Goal: Information Seeking & Learning: Learn about a topic

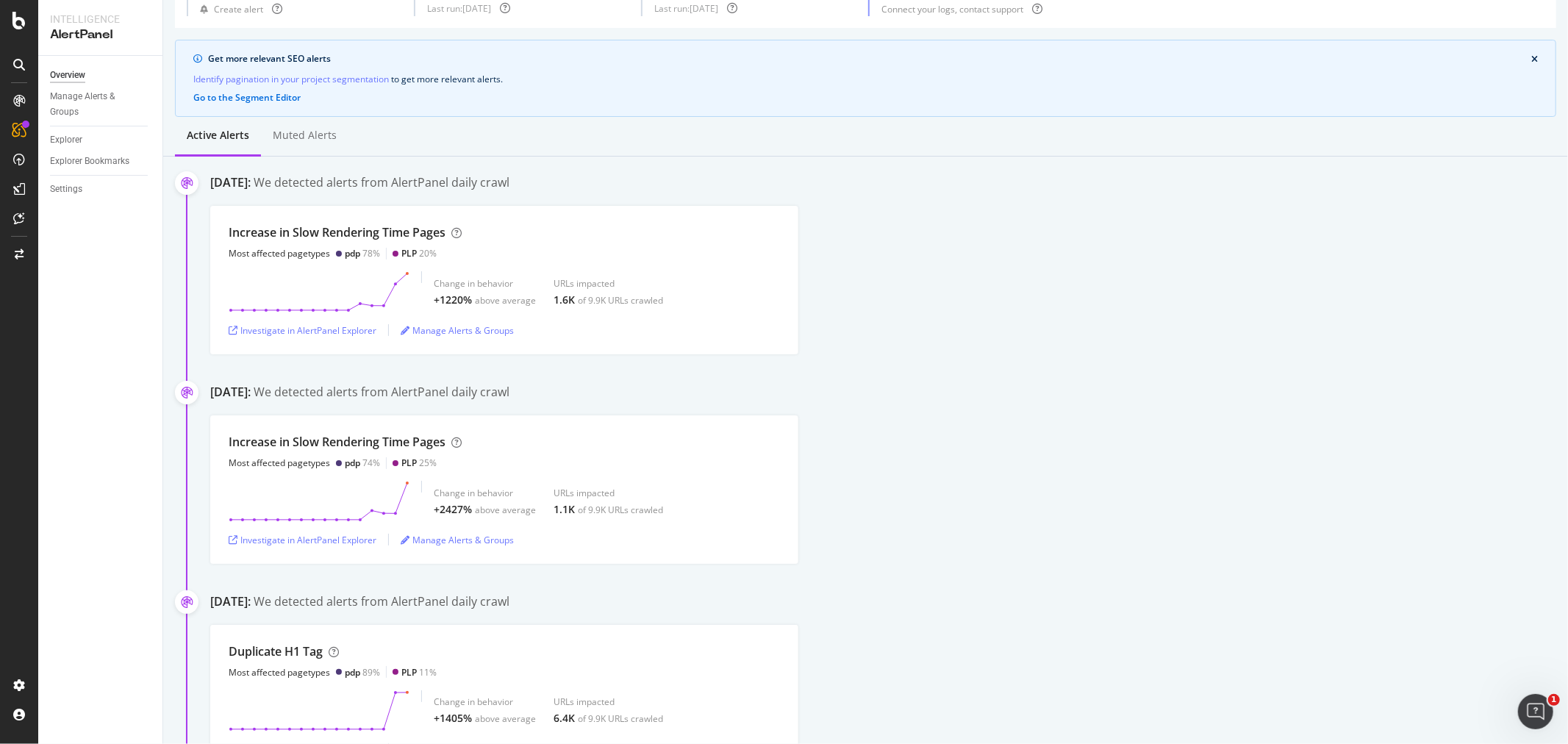
scroll to position [82, 0]
click at [300, 332] on div "Investigate in AlertPanel Explorer" at bounding box center [303, 331] width 148 height 12
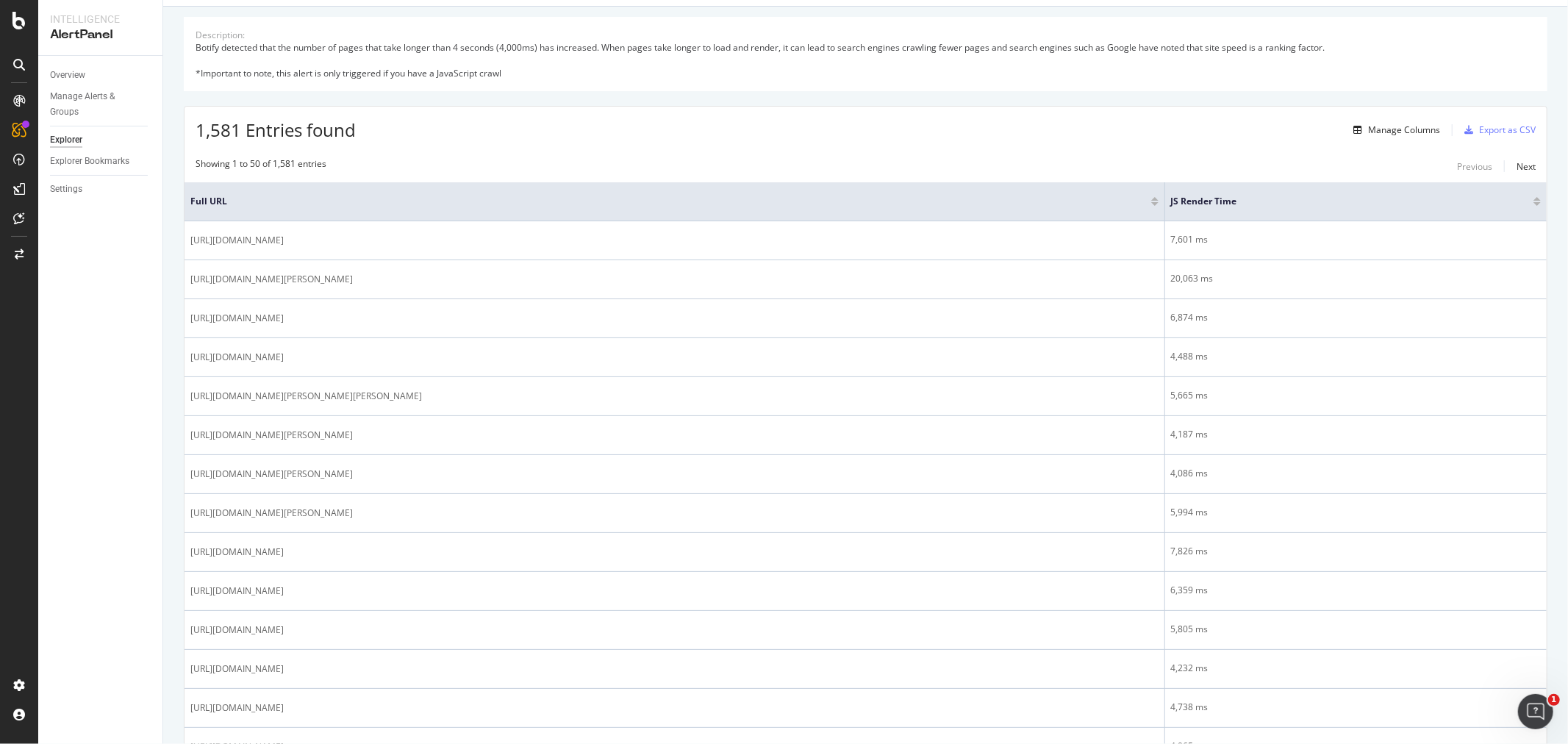
scroll to position [163, 0]
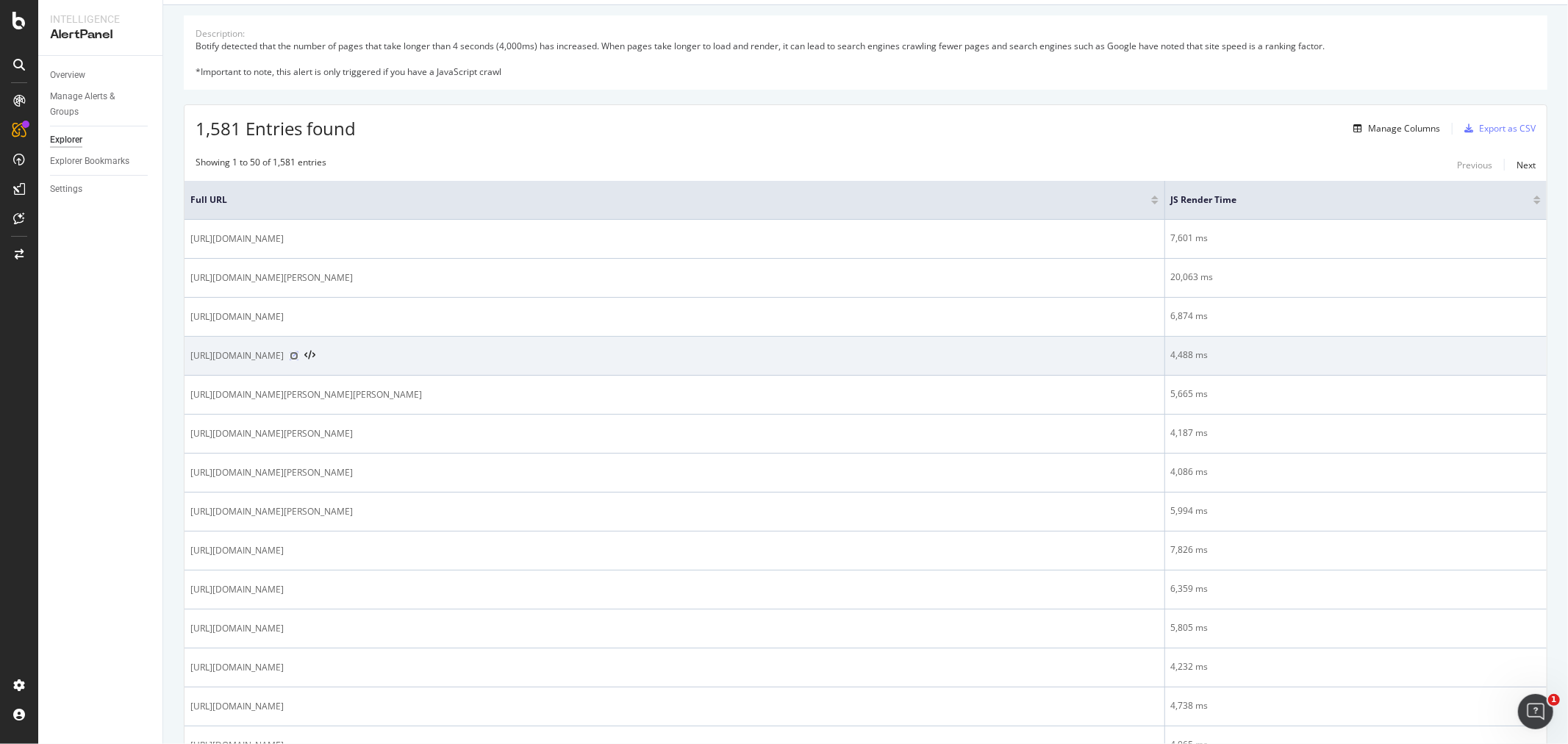
click at [298, 360] on icon at bounding box center [293, 355] width 8 height 8
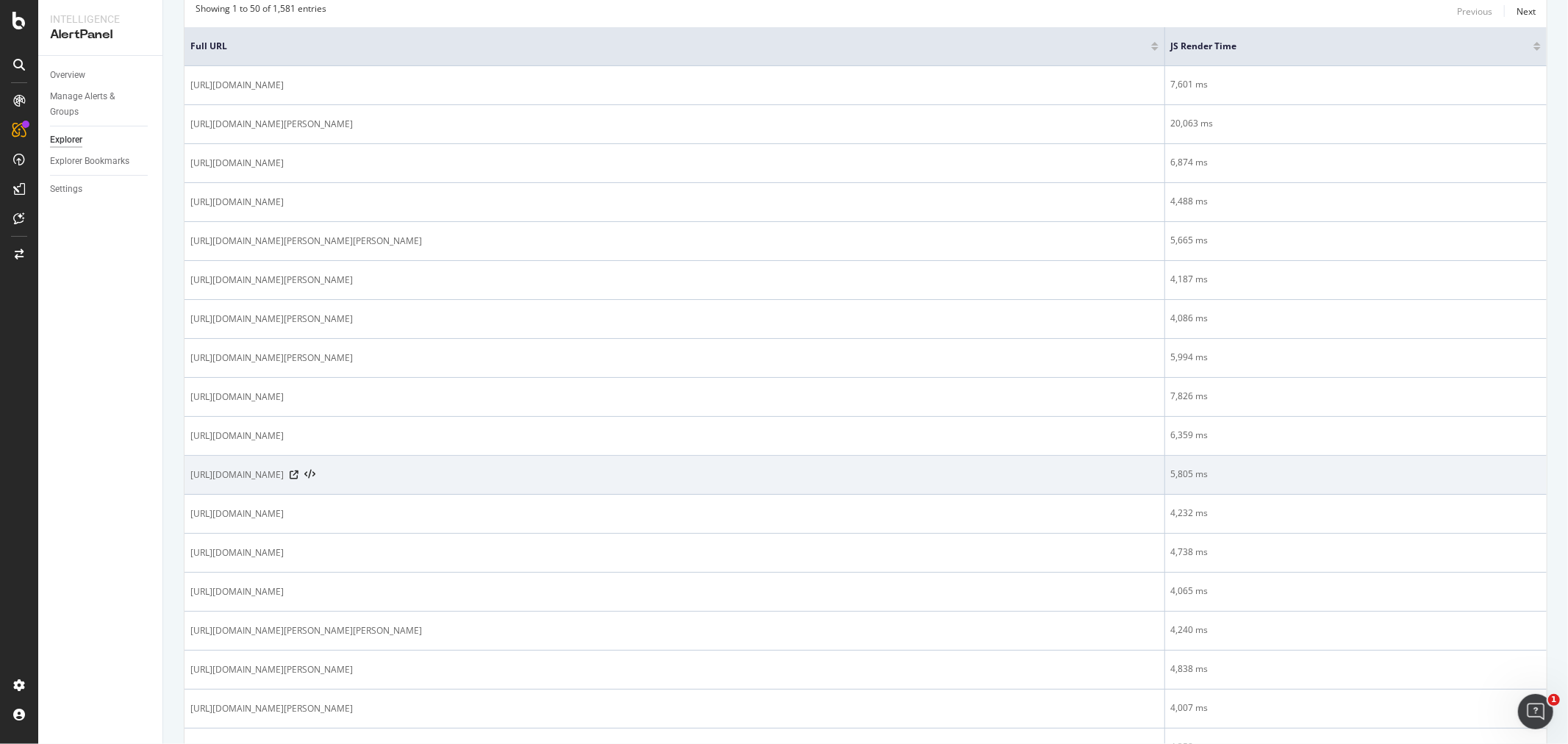
scroll to position [82, 0]
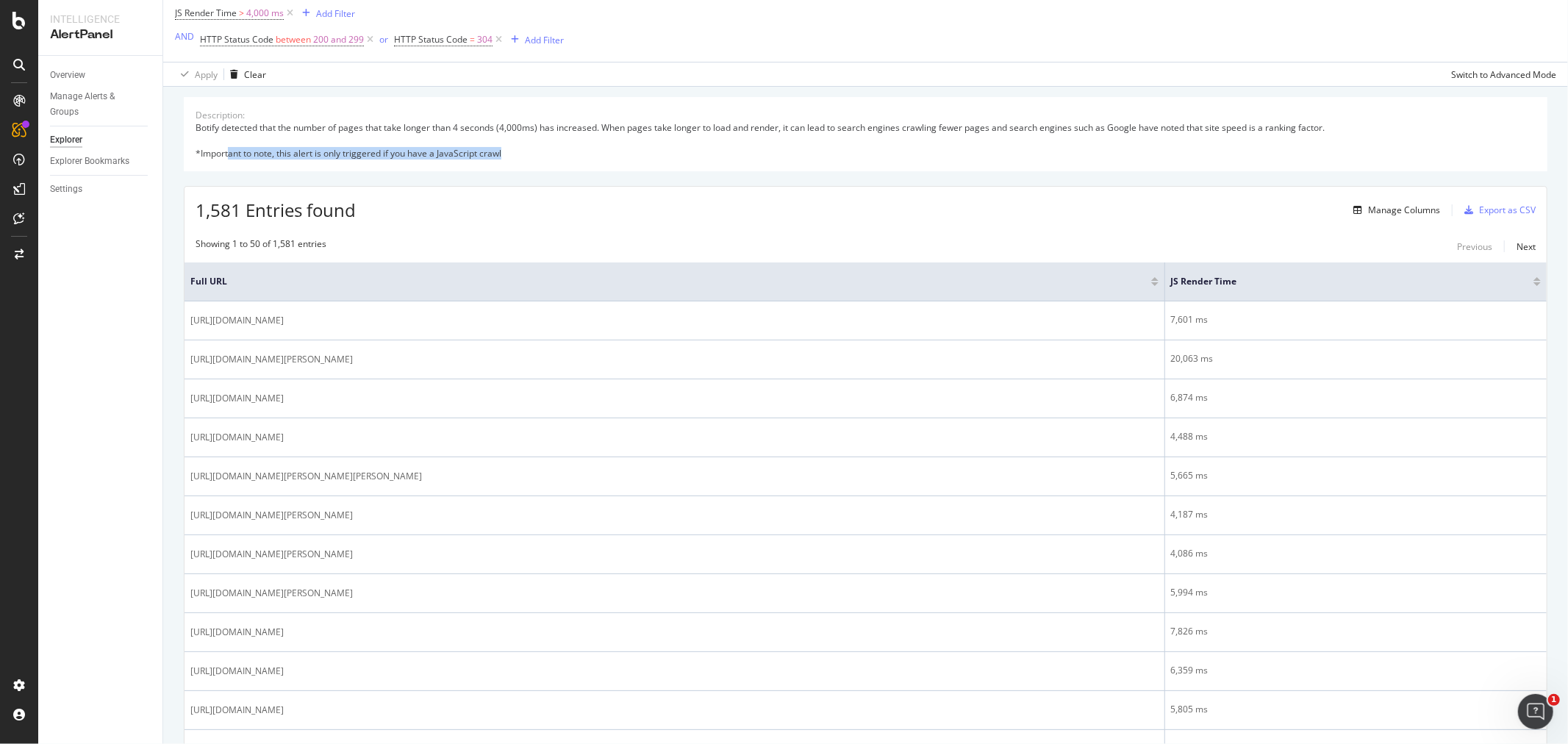
drag, startPoint x: 523, startPoint y: 155, endPoint x: 298, endPoint y: 171, distance: 225.6
click at [230, 162] on div "Description: Botify detected that the number of pages that take longer than 4 s…" at bounding box center [865, 134] width 1364 height 74
click at [601, 162] on div "Description: Botify detected that the number of pages that take longer than 4 s…" at bounding box center [865, 134] width 1364 height 74
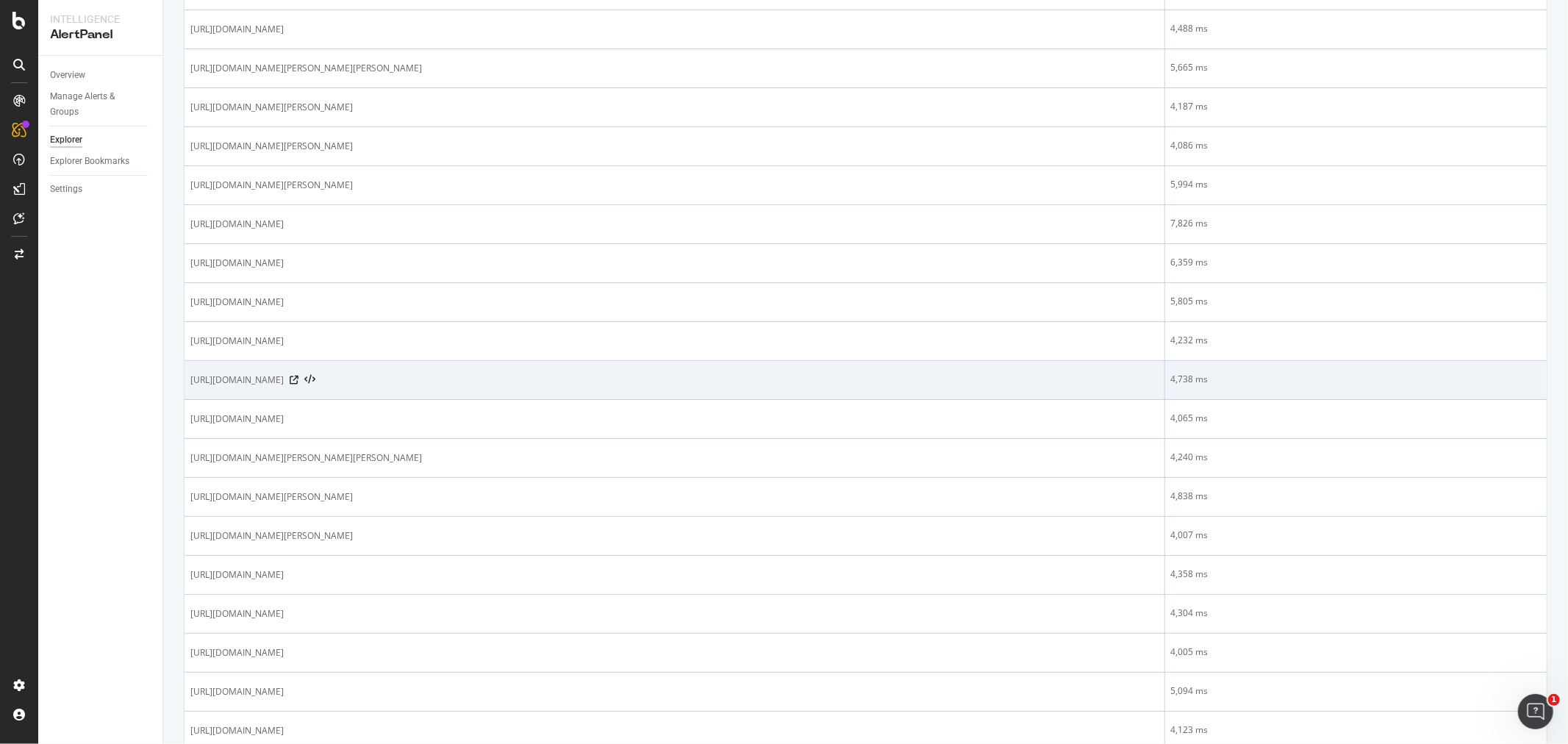
scroll to position [0, 0]
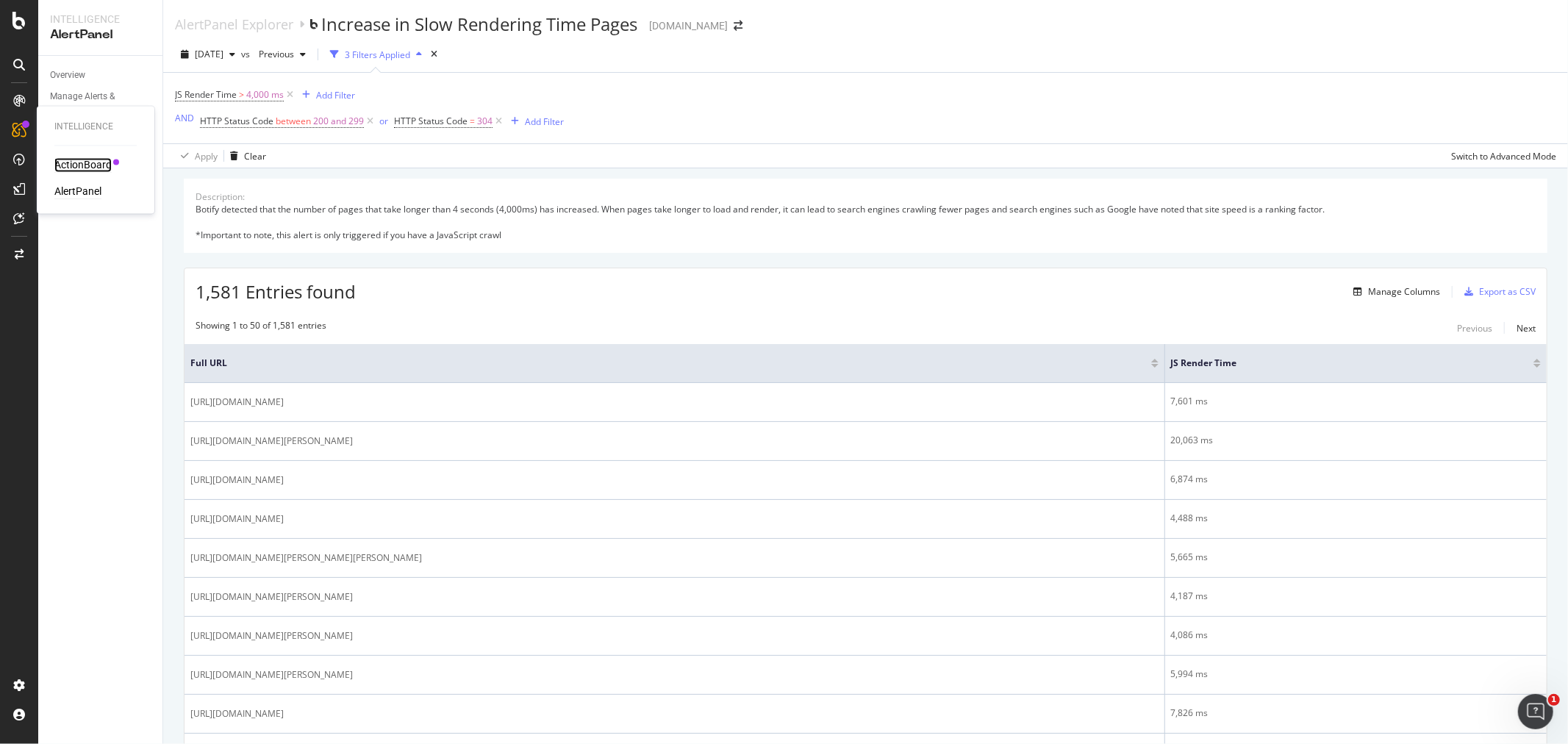
click at [82, 167] on div "ActionBoard" at bounding box center [82, 166] width 57 height 15
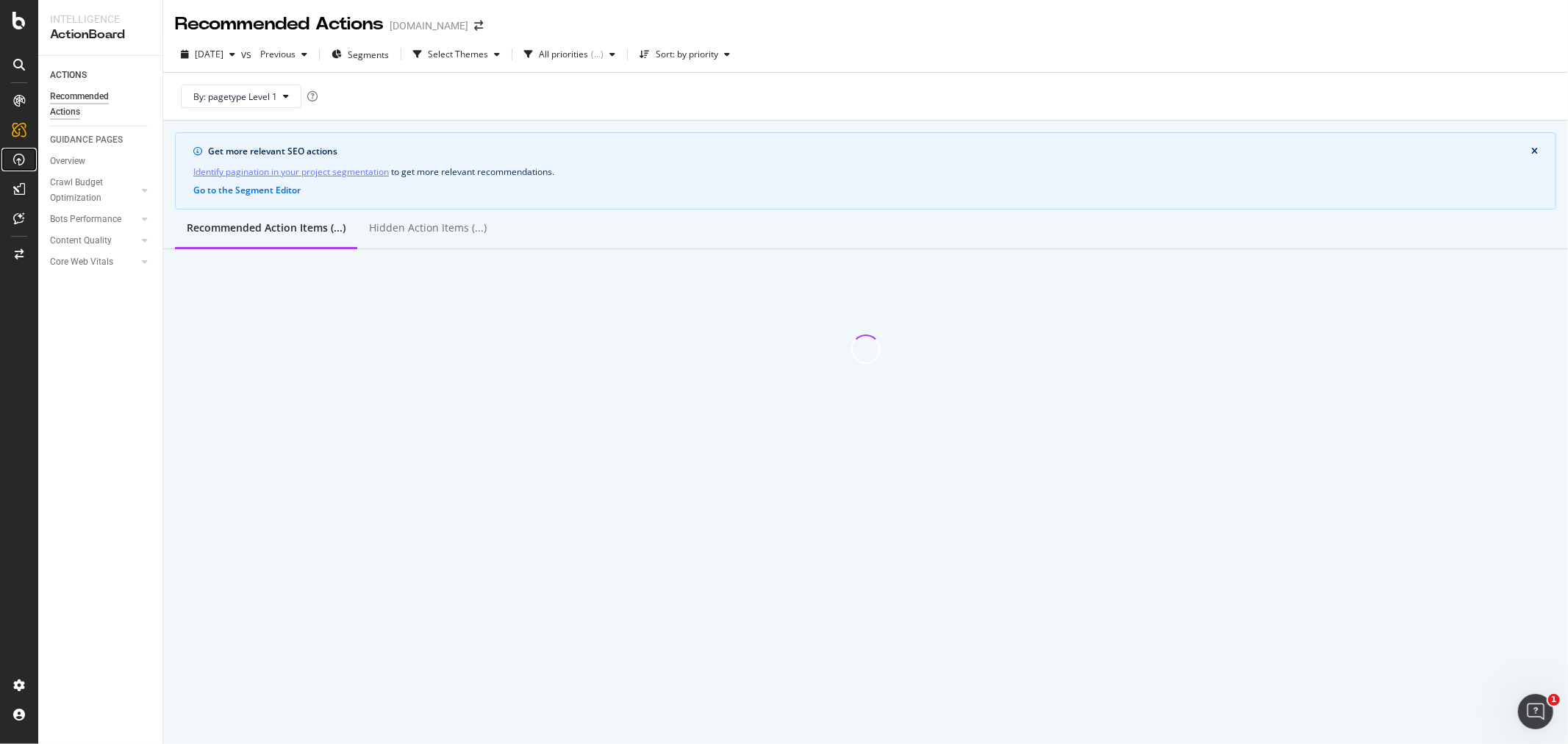
click at [24, 160] on icon at bounding box center [19, 159] width 12 height 12
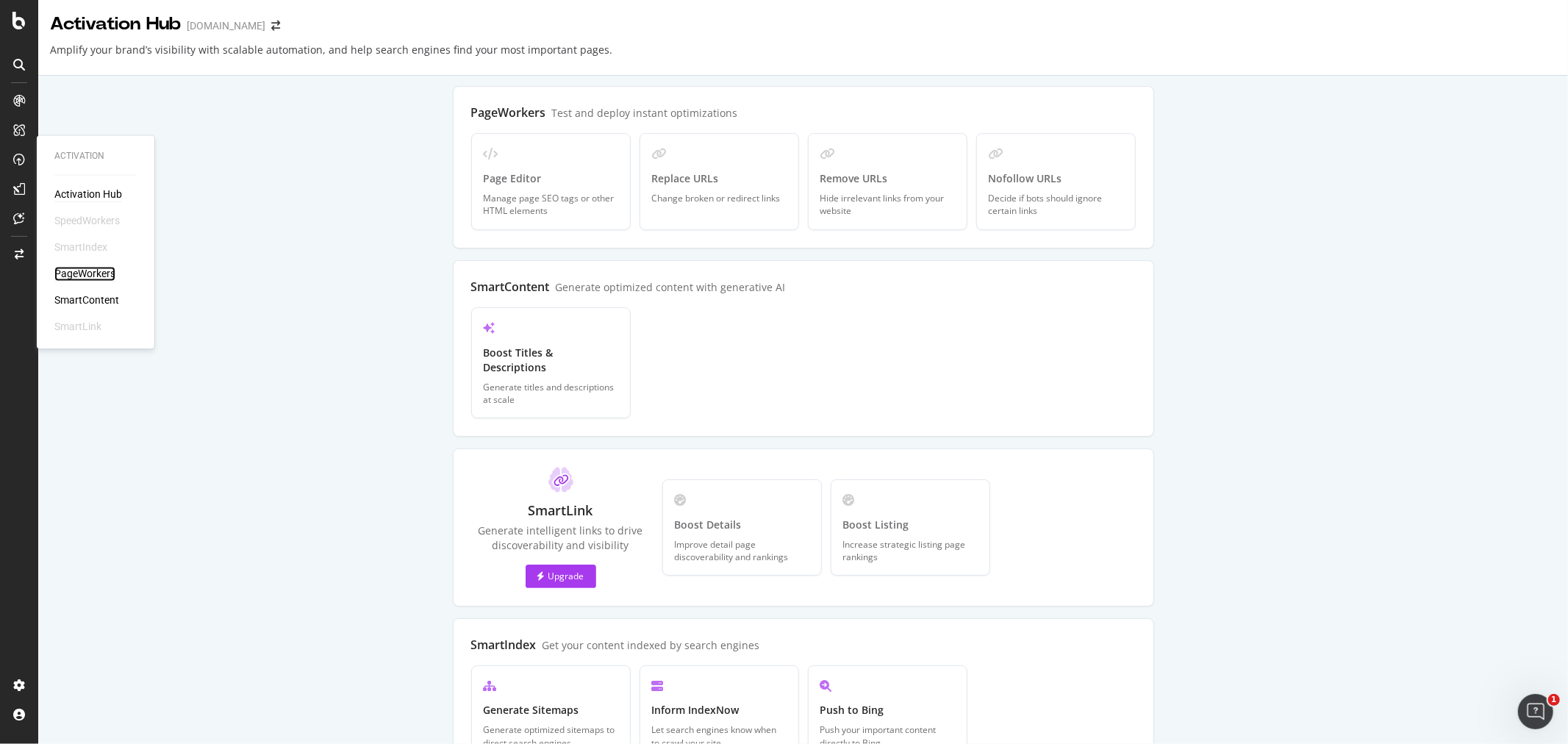
click at [97, 274] on div "PageWorkers" at bounding box center [84, 275] width 61 height 15
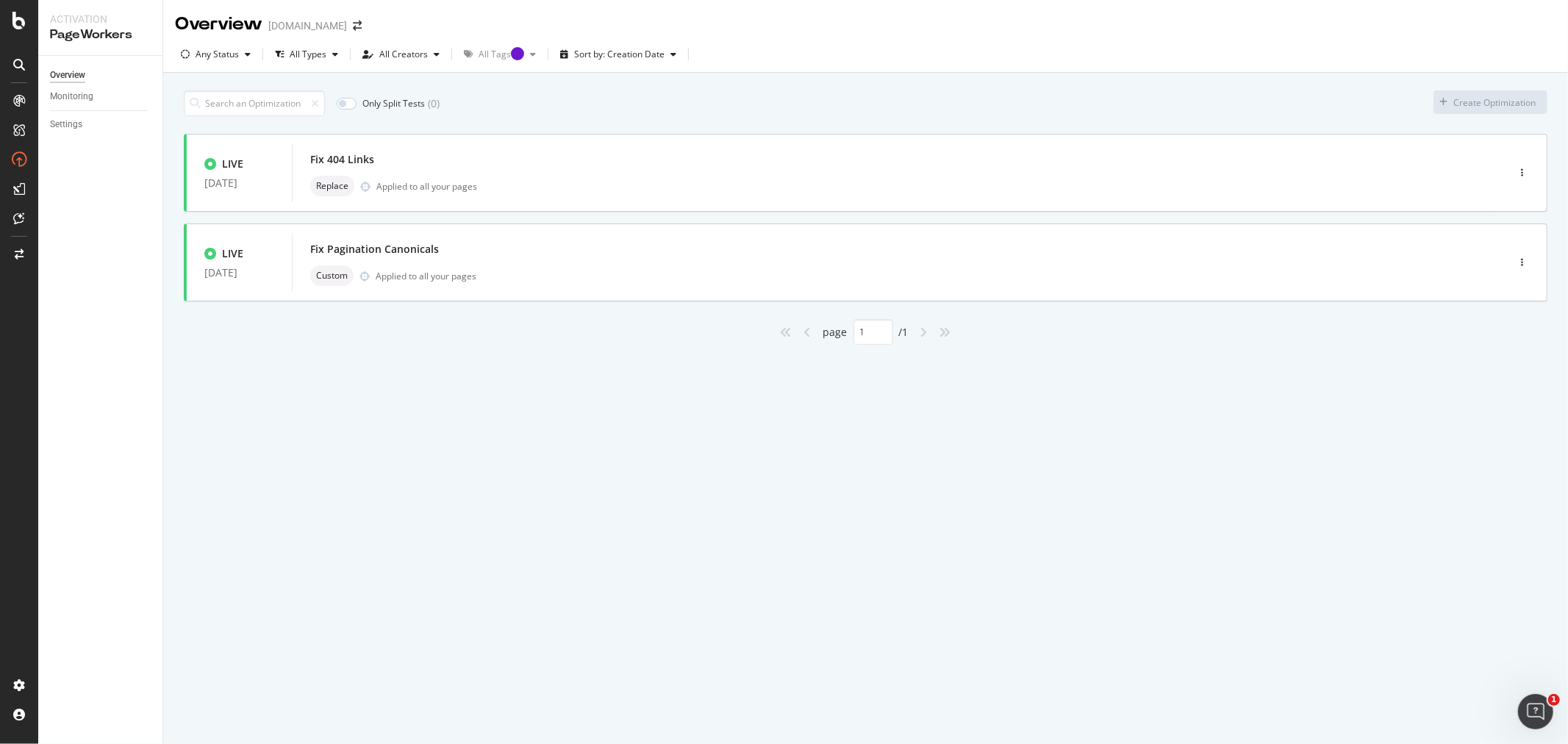
click at [485, 394] on div "Only Split Tests ( 0 ) Create Optimization LIVE 09 Sep. 2025 Fix 404 Links Repl…" at bounding box center [865, 234] width 1405 height 323
